Goal: Task Accomplishment & Management: Use online tool/utility

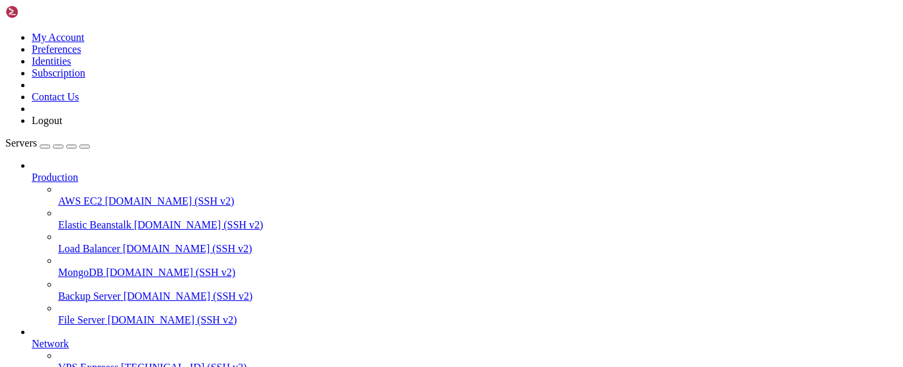
scroll to position [128, 0]
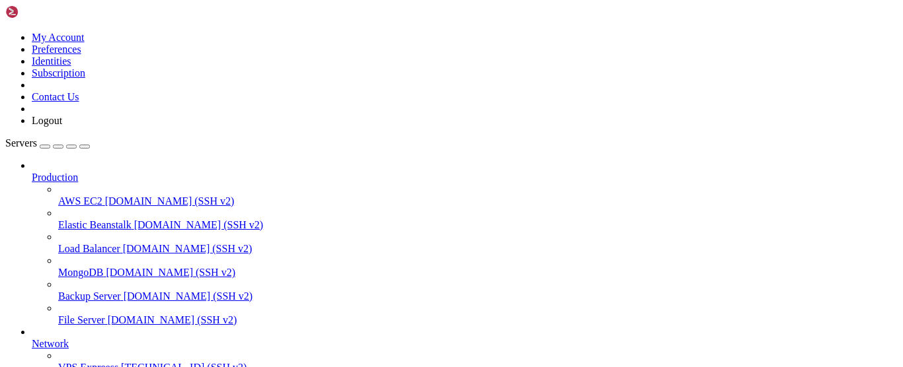
drag, startPoint x: 111, startPoint y: 822, endPoint x: 89, endPoint y: 819, distance: 22.6
